Goal: Register for event/course: Sign up to attend an event or enroll in a course

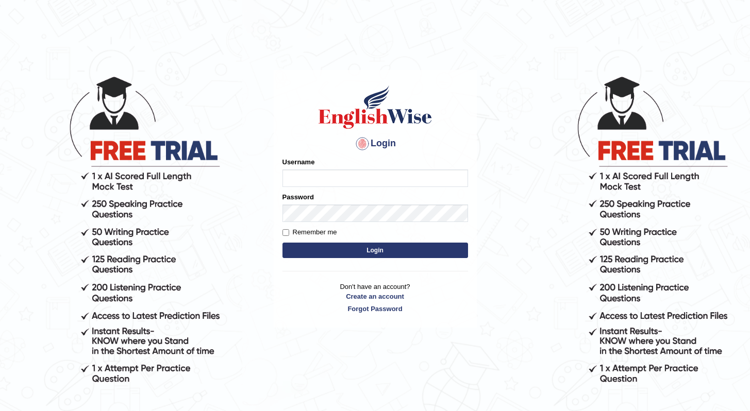
click at [451, 178] on input "Username" at bounding box center [375, 179] width 186 height 18
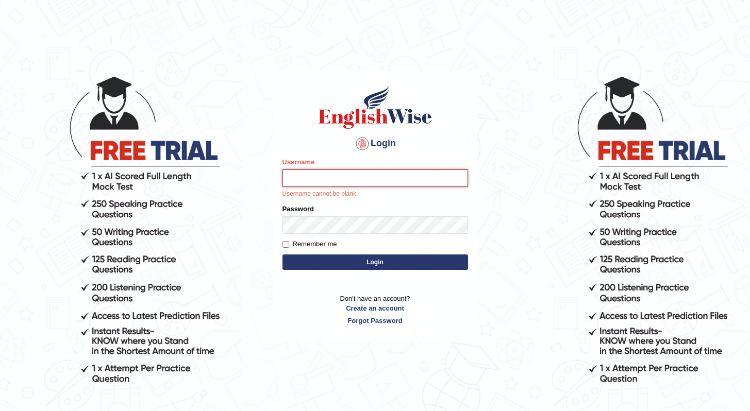
click at [416, 182] on input "Username" at bounding box center [375, 179] width 186 height 18
type input "Joyboy"
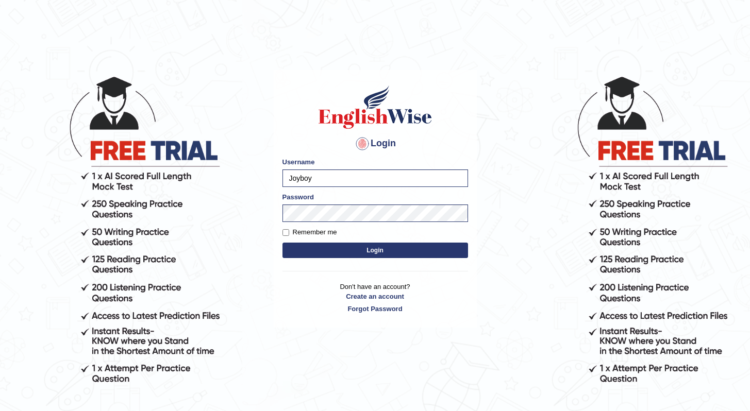
click at [423, 258] on form "Please fix the following errors: Username Joyboy Password Remember me Login" at bounding box center [375, 209] width 186 height 104
click at [425, 255] on button "Login" at bounding box center [375, 250] width 186 height 15
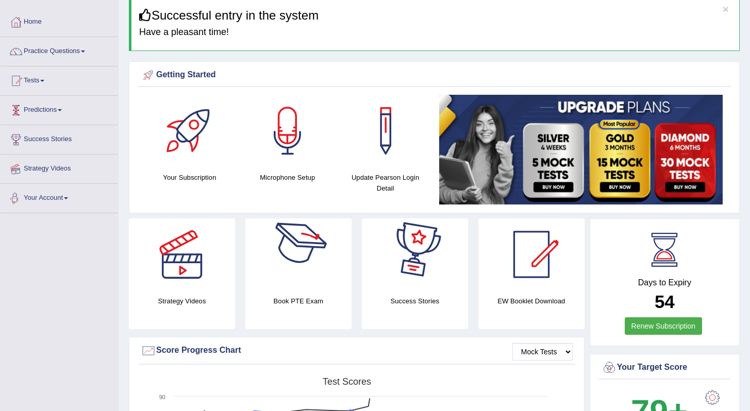
scroll to position [43, 0]
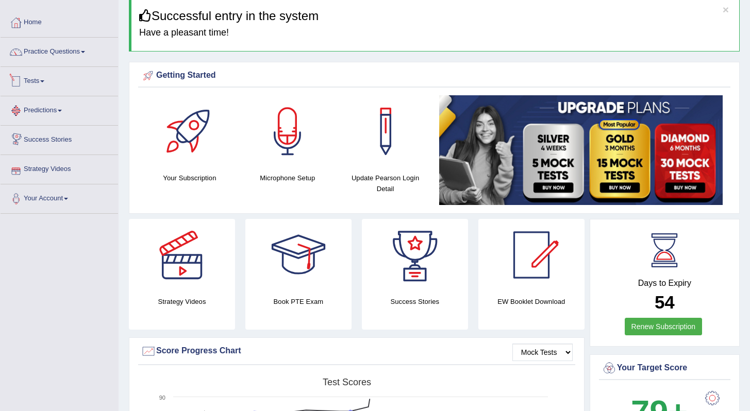
click at [43, 84] on link "Tests" at bounding box center [59, 80] width 117 height 26
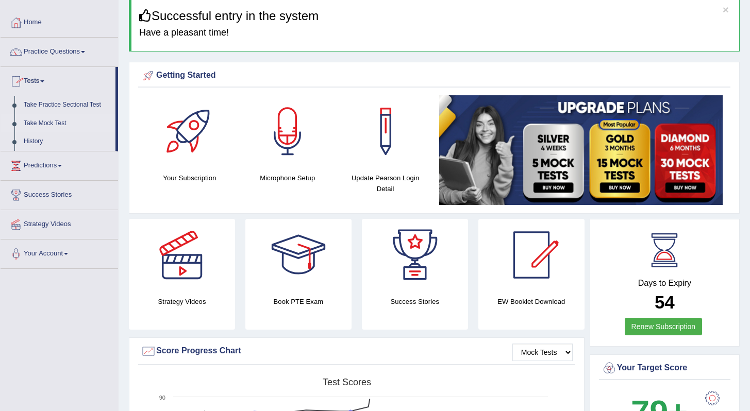
click at [49, 116] on link "Take Mock Test" at bounding box center [67, 123] width 96 height 19
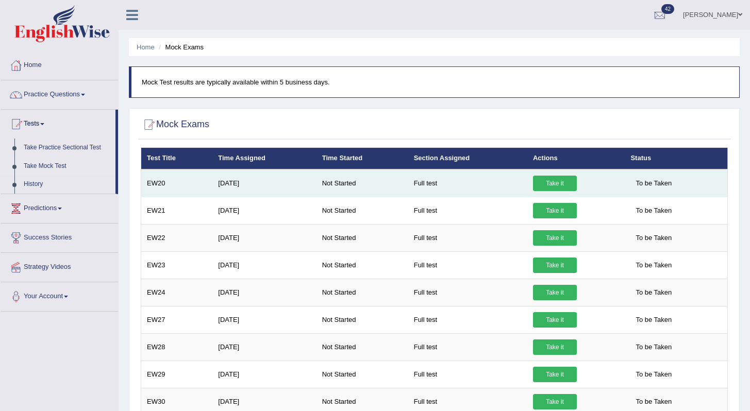
click at [559, 178] on link "Take it" at bounding box center [555, 183] width 44 height 15
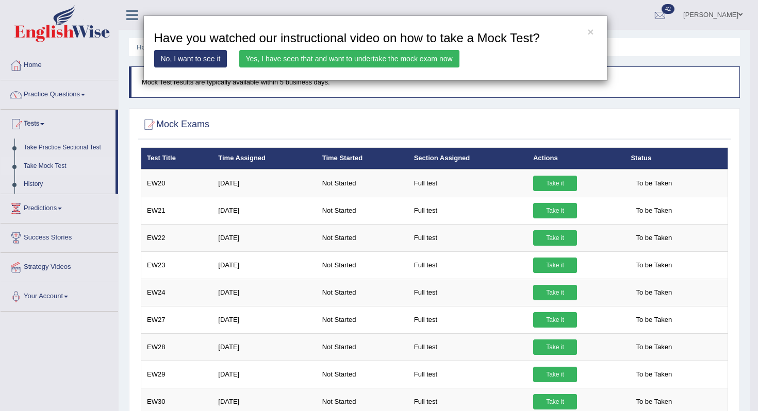
click at [339, 57] on link "Yes, I have seen that and want to undertake the mock exam now" at bounding box center [349, 59] width 220 height 18
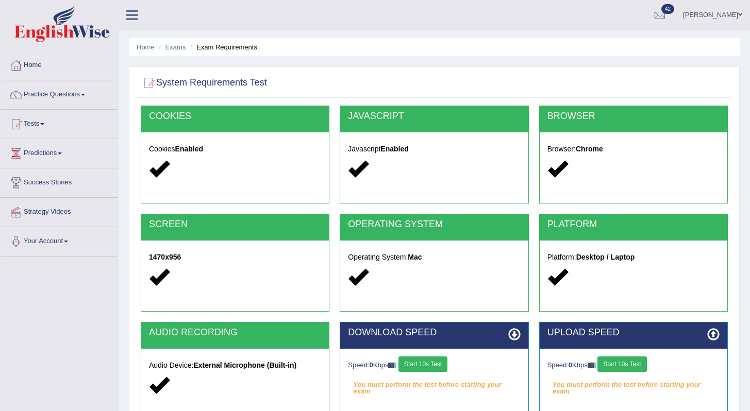
click at [439, 370] on button "Start 10s Test" at bounding box center [422, 364] width 49 height 15
click at [453, 362] on button "Start 10s Test" at bounding box center [434, 364] width 49 height 15
click at [641, 364] on button "Start 10s Test" at bounding box center [621, 364] width 49 height 15
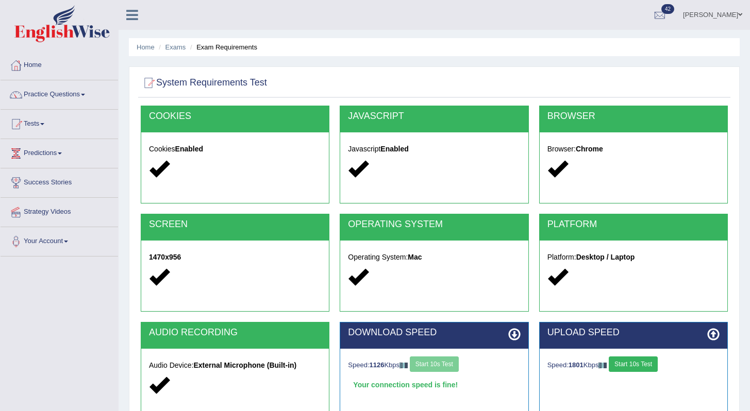
click at [633, 366] on button "Start 10s Test" at bounding box center [633, 364] width 49 height 15
click at [656, 371] on button "Start 10s Test" at bounding box center [633, 364] width 49 height 15
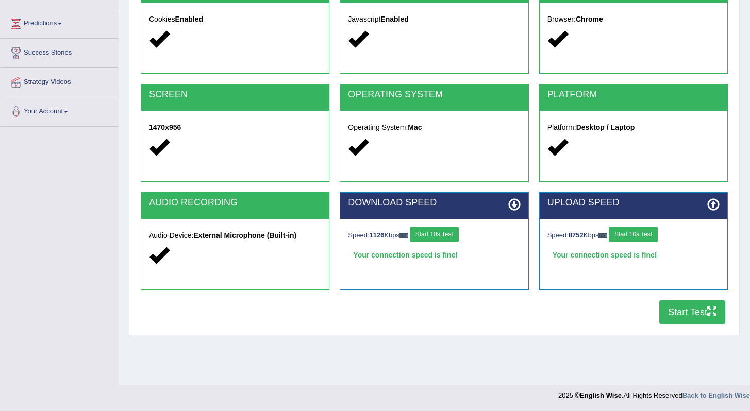
scroll to position [129, 0]
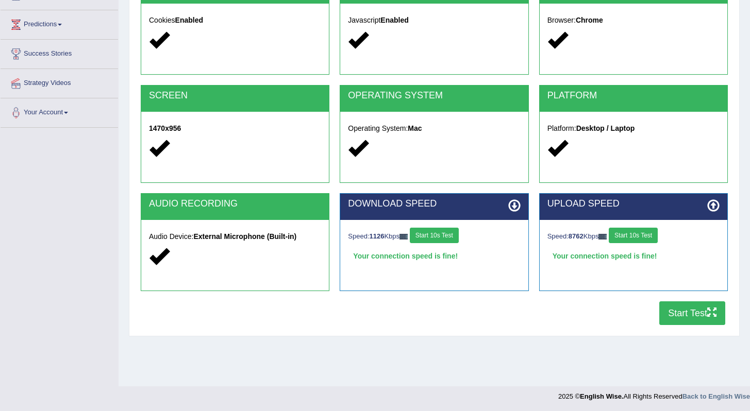
click at [692, 305] on button "Start Test" at bounding box center [692, 313] width 66 height 24
